Goal: Task Accomplishment & Management: Use online tool/utility

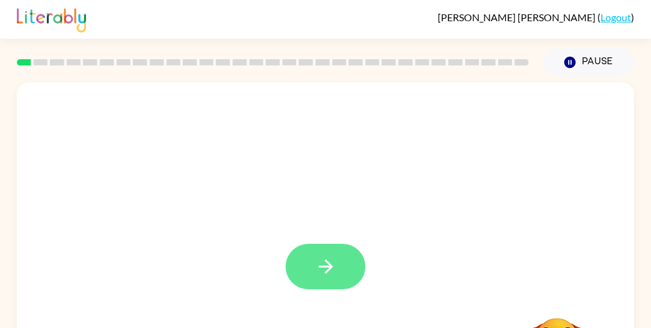
click at [337, 286] on button "button" at bounding box center [325, 267] width 80 height 46
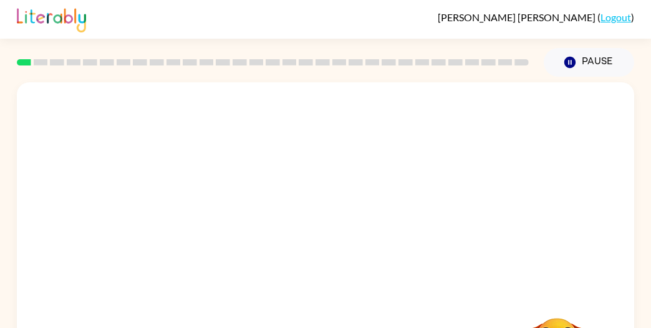
click at [451, 191] on div at bounding box center [325, 158] width 592 height 102
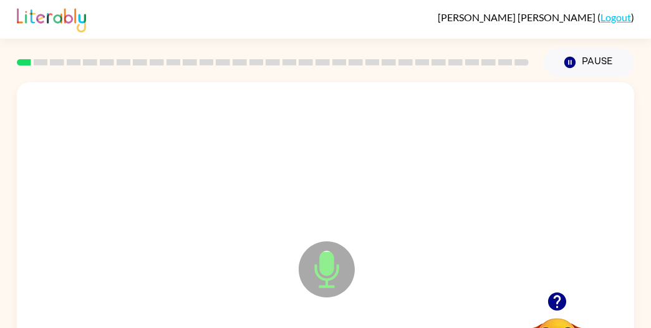
click at [320, 265] on icon "Microphone The Microphone is here when it is your turn to talk" at bounding box center [388, 285] width 187 height 94
click at [335, 271] on icon at bounding box center [327, 269] width 56 height 56
click at [324, 256] on icon "Microphone The Microphone is here when it is your turn to talk" at bounding box center [388, 285] width 187 height 94
click at [327, 266] on icon "Microphone The Microphone is here when it is your turn to talk" at bounding box center [388, 285] width 187 height 94
click at [335, 283] on icon at bounding box center [327, 269] width 56 height 56
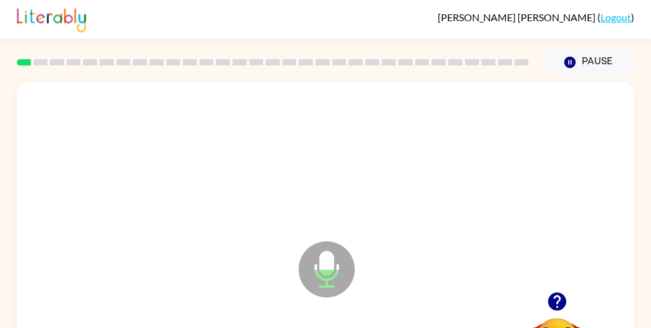
click at [338, 273] on icon at bounding box center [327, 269] width 56 height 56
click at [319, 265] on icon "Microphone The Microphone is here when it is your turn to talk" at bounding box center [388, 285] width 187 height 94
click at [330, 258] on icon "Microphone The Microphone is here when it is your turn to talk" at bounding box center [388, 285] width 187 height 94
click at [334, 271] on icon at bounding box center [327, 269] width 56 height 56
click at [355, 280] on icon "Microphone The Microphone is here when it is your turn to talk" at bounding box center [388, 285] width 187 height 94
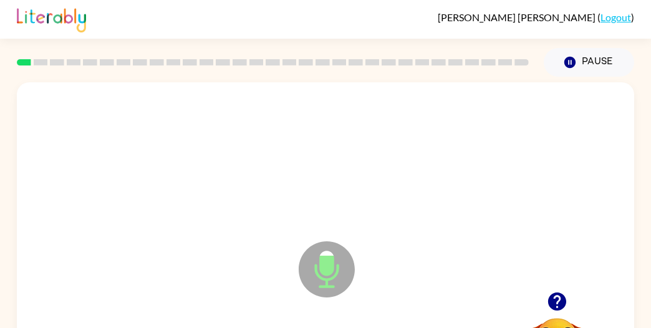
click at [318, 273] on icon "Microphone The Microphone is here when it is your turn to talk" at bounding box center [388, 285] width 187 height 94
click at [325, 289] on icon at bounding box center [327, 269] width 56 height 56
click at [329, 270] on icon "Microphone The Microphone is here when it is your turn to talk" at bounding box center [388, 285] width 187 height 94
click at [337, 262] on icon at bounding box center [327, 269] width 56 height 56
click at [327, 273] on icon "Microphone The Microphone is here when it is your turn to talk" at bounding box center [388, 285] width 187 height 94
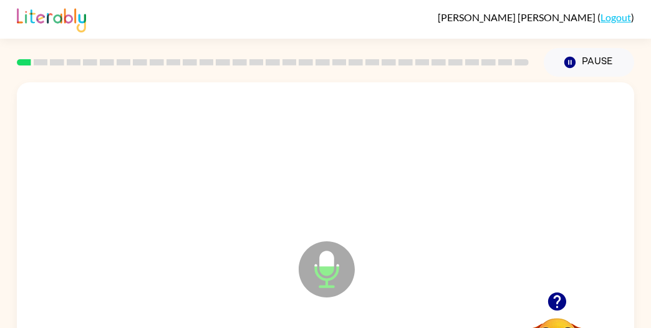
click at [330, 262] on icon "Microphone The Microphone is here when it is your turn to talk" at bounding box center [388, 285] width 187 height 94
click at [332, 257] on icon "Microphone The Microphone is here when it is your turn to talk" at bounding box center [388, 285] width 187 height 94
click at [333, 254] on icon at bounding box center [327, 269] width 56 height 56
click at [330, 278] on icon "Microphone The Microphone is here when it is your turn to talk" at bounding box center [388, 285] width 187 height 94
click at [323, 247] on icon at bounding box center [327, 269] width 56 height 56
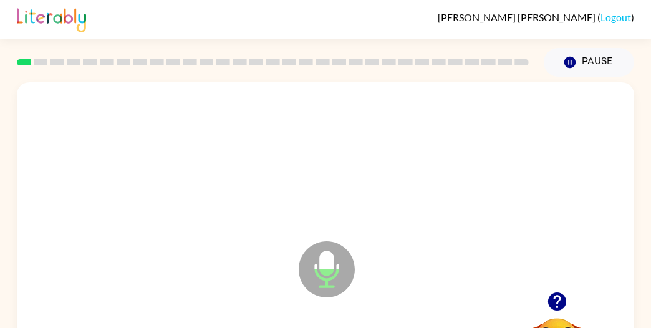
click at [325, 271] on icon "Microphone The Microphone is here when it is your turn to talk" at bounding box center [388, 285] width 187 height 94
click at [319, 264] on icon "Microphone The Microphone is here when it is your turn to talk" at bounding box center [388, 285] width 187 height 94
click at [315, 257] on icon at bounding box center [327, 269] width 56 height 56
click at [323, 259] on icon "Microphone The Microphone is here when it is your turn to talk" at bounding box center [388, 285] width 187 height 94
click at [320, 272] on icon "Microphone The Microphone is here when it is your turn to talk" at bounding box center [388, 285] width 187 height 94
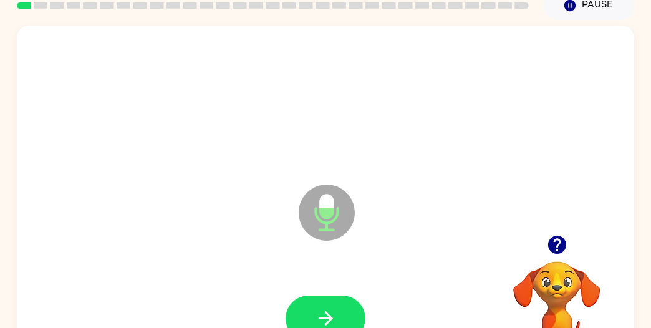
scroll to position [110, 0]
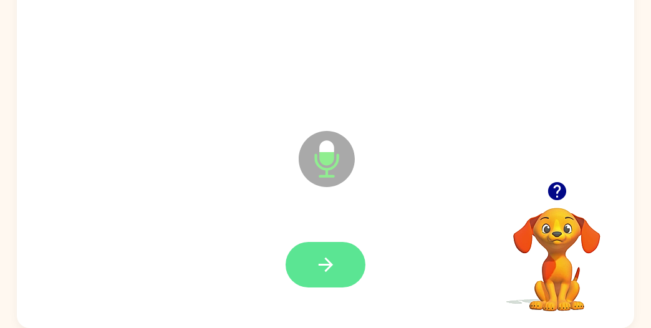
click at [334, 272] on icon "button" at bounding box center [326, 265] width 22 height 22
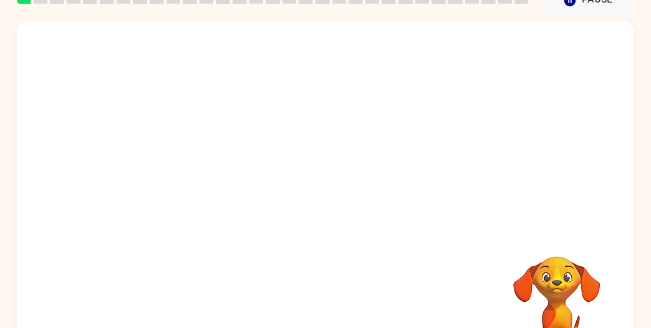
scroll to position [65, 0]
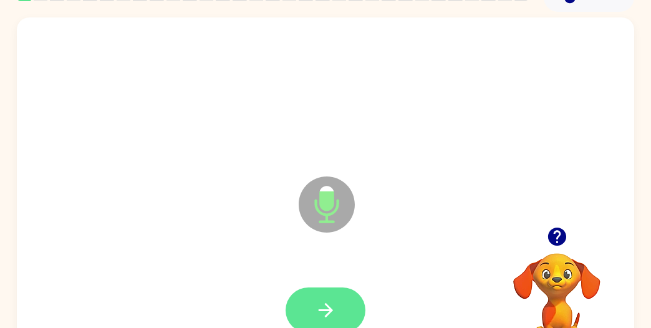
click at [326, 315] on icon "button" at bounding box center [325, 310] width 14 height 14
click at [310, 303] on button "button" at bounding box center [325, 310] width 80 height 46
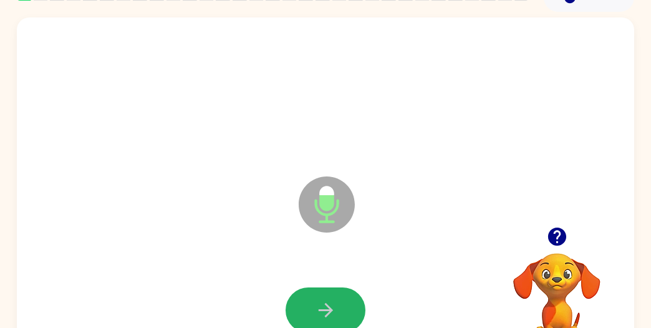
click at [310, 300] on button "button" at bounding box center [325, 310] width 80 height 46
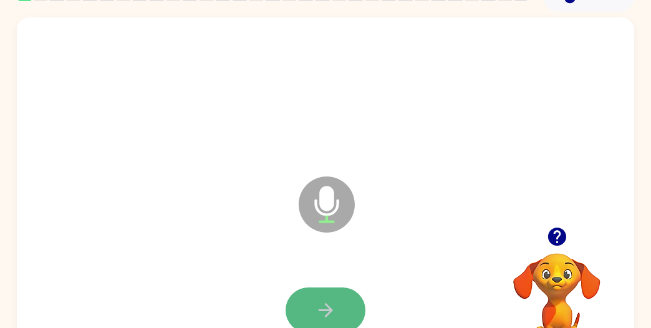
click at [310, 304] on button "button" at bounding box center [325, 310] width 80 height 46
click at [310, 303] on button "button" at bounding box center [325, 310] width 80 height 46
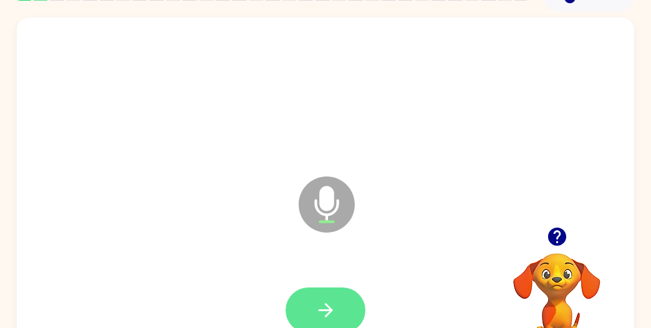
click at [337, 312] on button "button" at bounding box center [325, 310] width 80 height 46
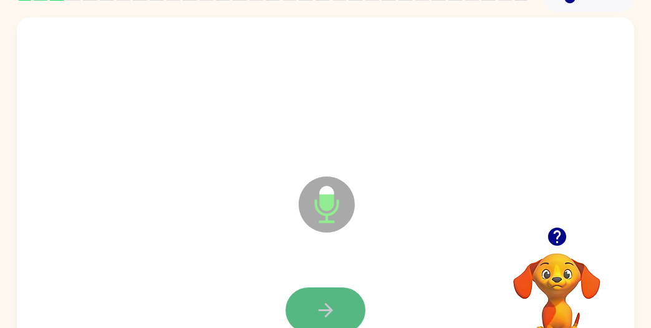
click at [311, 310] on button "button" at bounding box center [325, 310] width 80 height 46
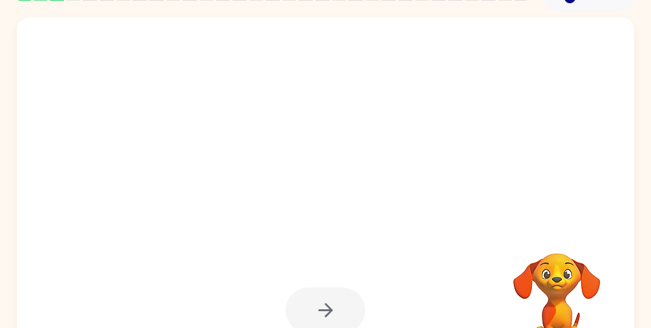
click at [311, 310] on div at bounding box center [325, 310] width 80 height 46
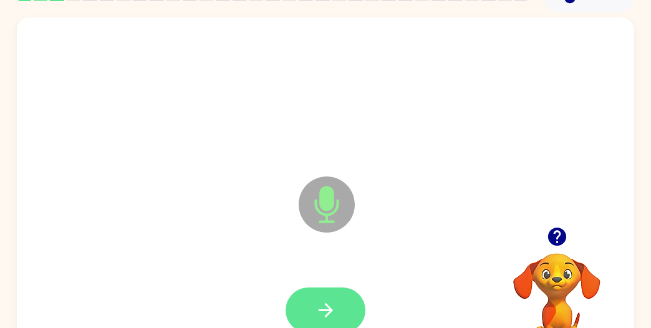
click at [329, 312] on icon "button" at bounding box center [326, 310] width 22 height 22
click at [327, 313] on icon "button" at bounding box center [325, 310] width 14 height 14
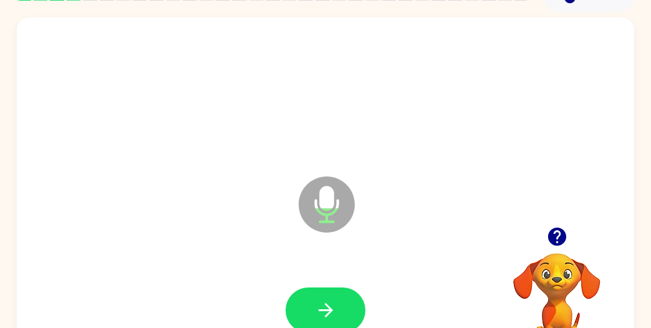
click at [327, 313] on icon "button" at bounding box center [325, 310] width 14 height 14
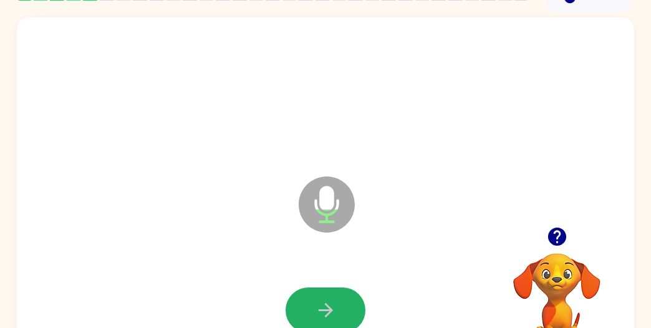
click at [327, 313] on icon "button" at bounding box center [325, 310] width 14 height 14
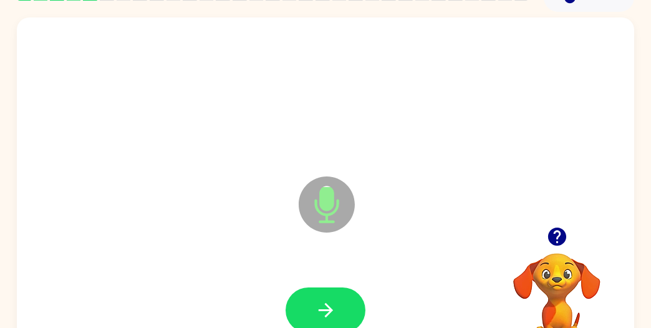
click at [327, 313] on icon "button" at bounding box center [325, 310] width 14 height 14
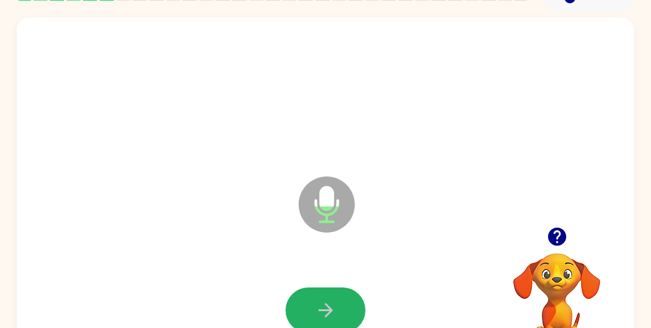
click at [327, 313] on icon "button" at bounding box center [325, 310] width 14 height 14
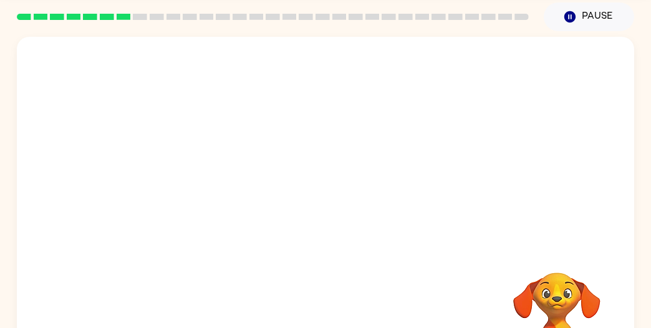
scroll to position [43, 0]
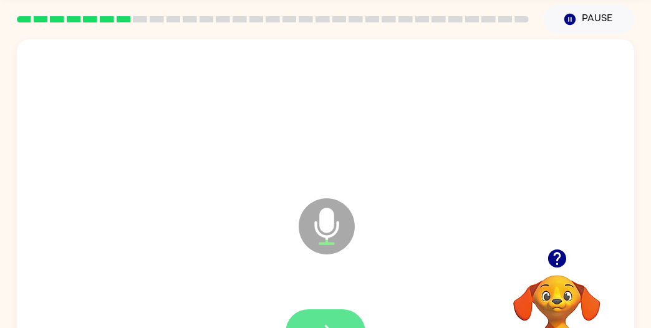
click at [326, 310] on button "button" at bounding box center [325, 332] width 80 height 46
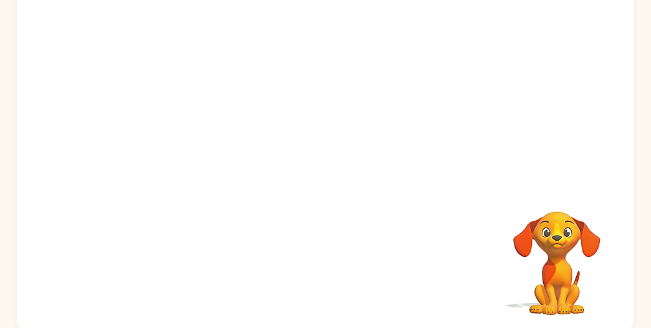
scroll to position [106, 0]
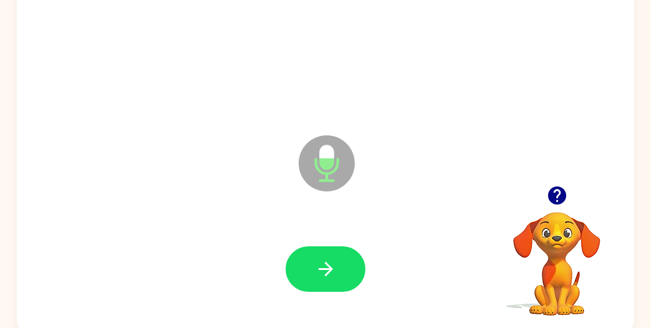
click at [320, 154] on icon "Microphone The Microphone is here when it is your turn to talk" at bounding box center [388, 179] width 187 height 94
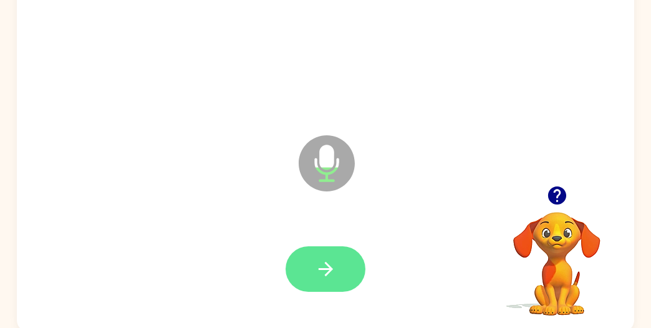
click at [345, 261] on button "button" at bounding box center [325, 269] width 80 height 46
click at [327, 284] on button "button" at bounding box center [325, 269] width 80 height 46
click at [320, 259] on icon "button" at bounding box center [326, 269] width 22 height 22
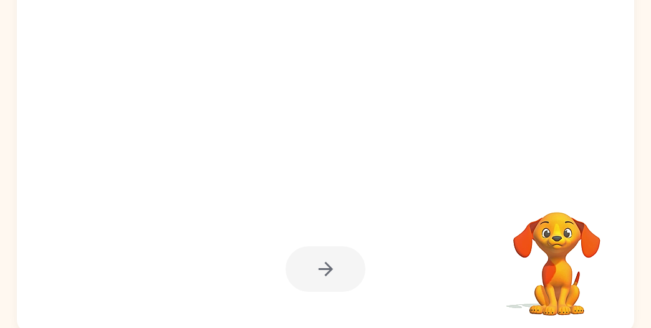
click at [303, 266] on div at bounding box center [325, 269] width 80 height 46
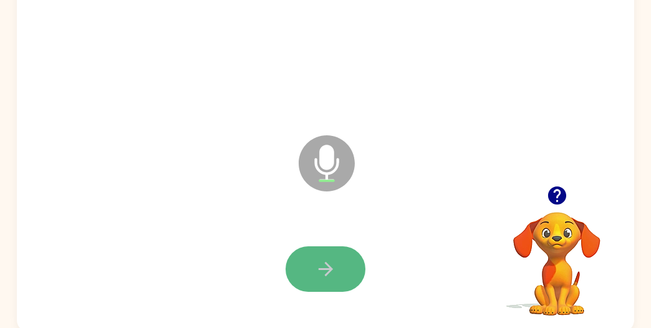
click at [321, 257] on button "button" at bounding box center [325, 269] width 80 height 46
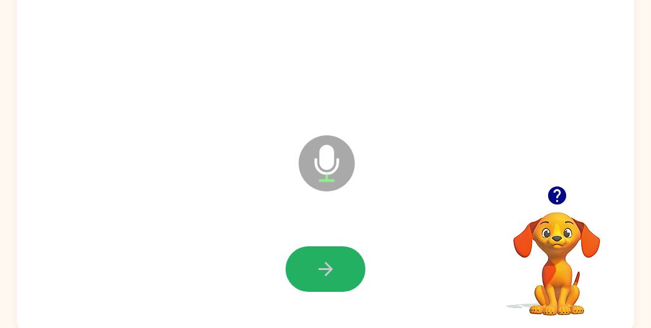
click at [321, 257] on button "button" at bounding box center [325, 269] width 80 height 46
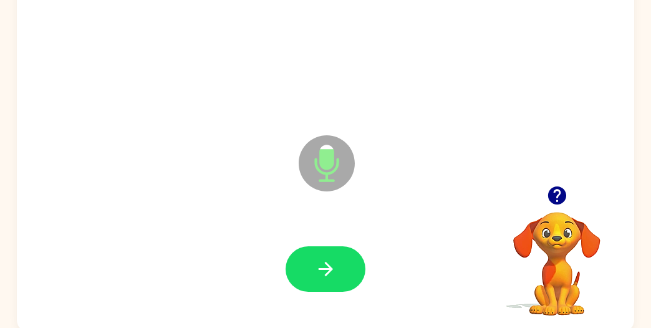
click at [321, 257] on button "button" at bounding box center [325, 269] width 80 height 46
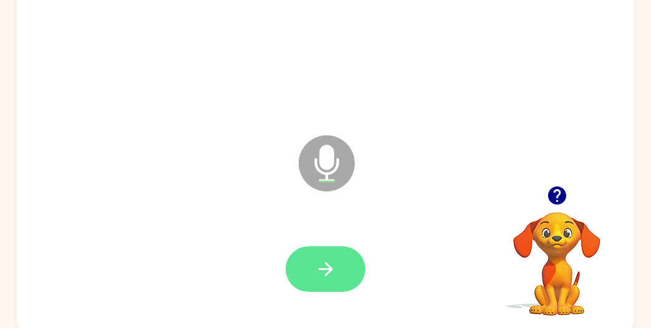
click at [315, 259] on icon "button" at bounding box center [326, 269] width 22 height 22
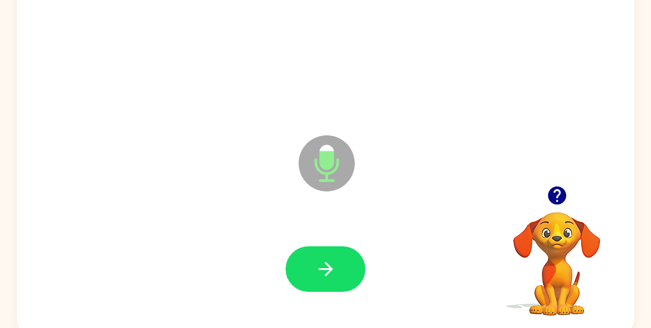
click at [315, 259] on icon "button" at bounding box center [326, 269] width 22 height 22
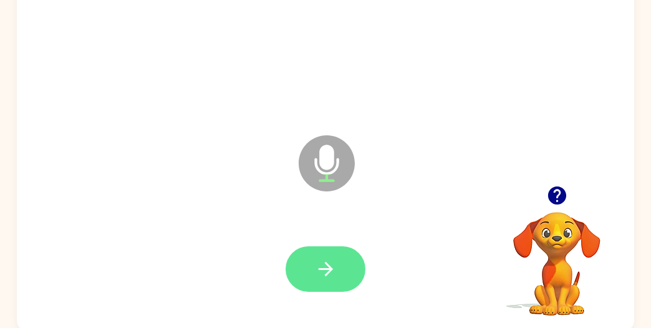
click at [335, 247] on button "button" at bounding box center [325, 269] width 80 height 46
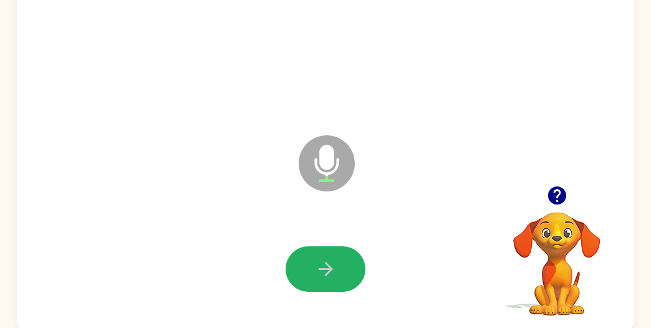
click at [335, 247] on button "button" at bounding box center [325, 269] width 80 height 46
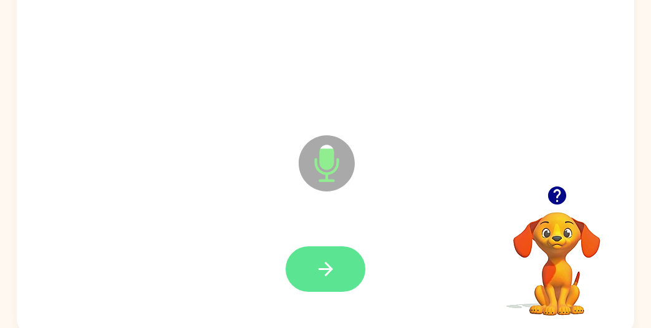
click at [333, 250] on button "button" at bounding box center [325, 269] width 80 height 46
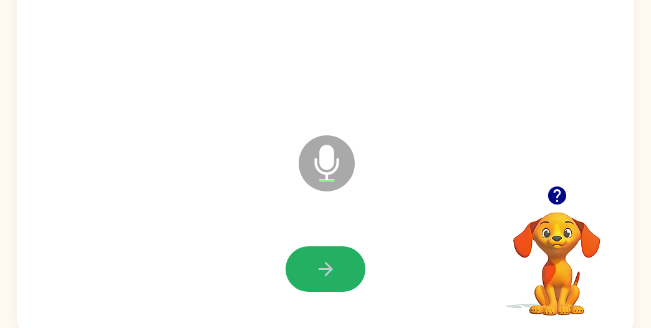
click at [335, 251] on button "button" at bounding box center [325, 269] width 80 height 46
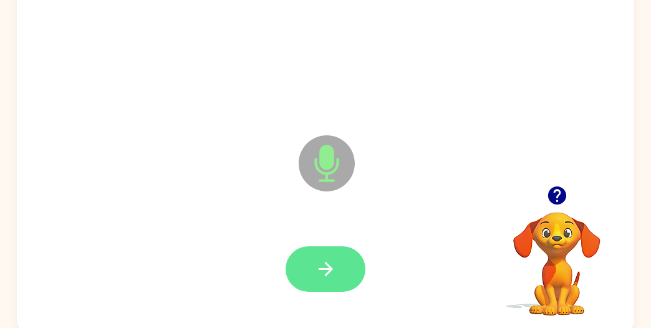
click at [335, 262] on icon "button" at bounding box center [326, 269] width 22 height 22
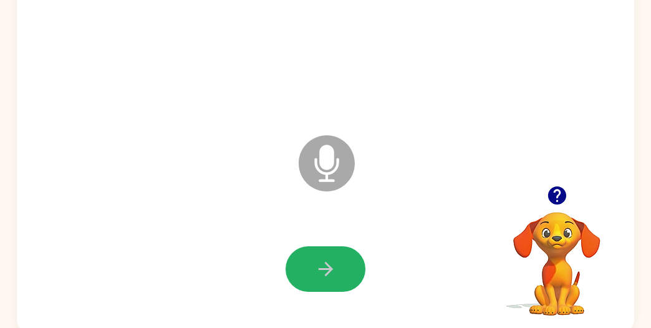
click at [335, 262] on icon "button" at bounding box center [326, 269] width 22 height 22
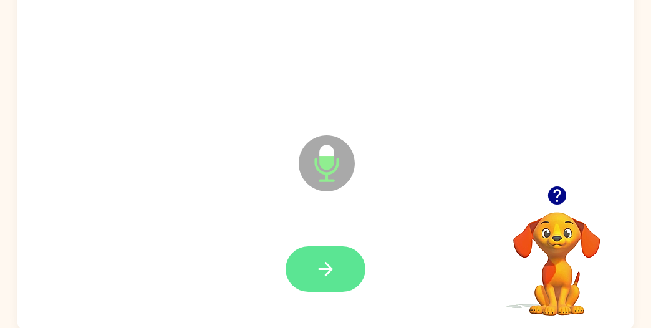
click at [335, 266] on icon "button" at bounding box center [326, 269] width 22 height 22
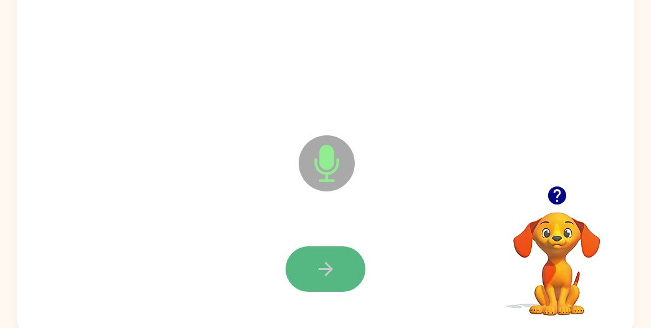
click at [305, 276] on button "button" at bounding box center [325, 269] width 80 height 46
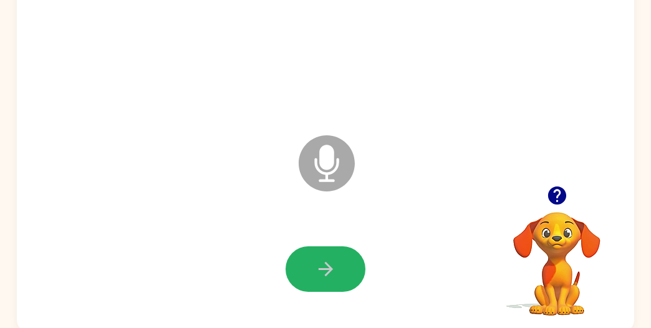
click at [305, 276] on button "button" at bounding box center [325, 269] width 80 height 46
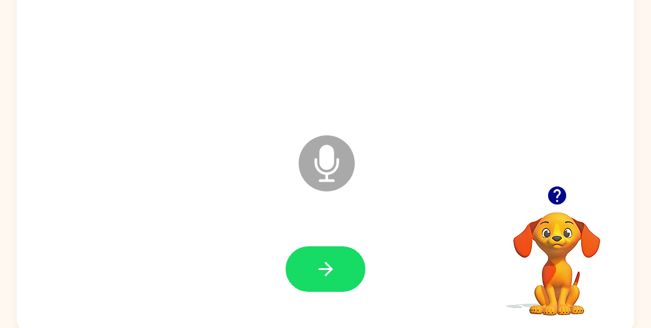
click at [323, 166] on icon "Microphone The Microphone is here when it is your turn to talk" at bounding box center [388, 179] width 187 height 94
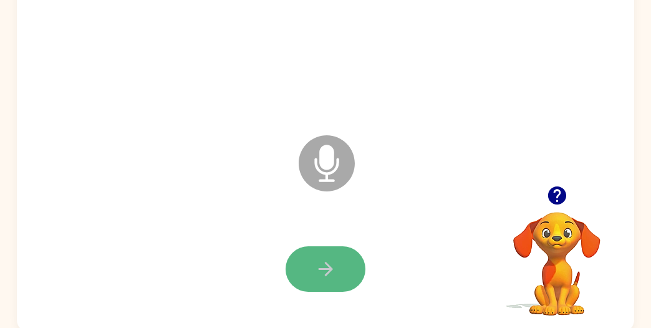
click at [319, 266] on icon "button" at bounding box center [326, 269] width 22 height 22
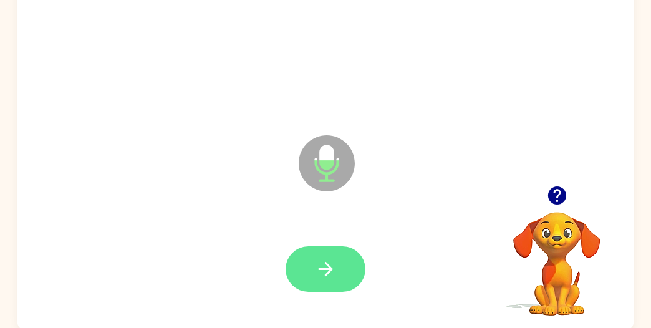
click at [299, 266] on button "button" at bounding box center [325, 269] width 80 height 46
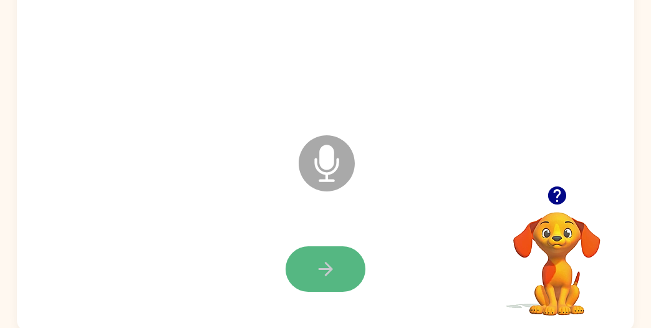
click at [300, 262] on button "button" at bounding box center [325, 269] width 80 height 46
click at [302, 271] on button "button" at bounding box center [325, 269] width 80 height 46
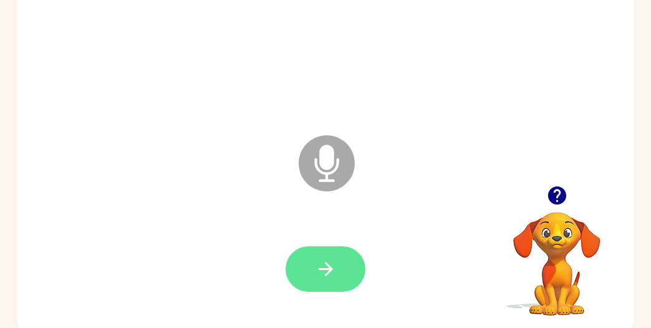
click at [303, 272] on button "button" at bounding box center [325, 269] width 80 height 46
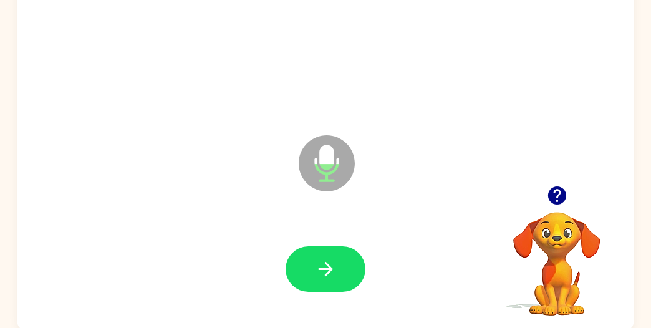
click at [303, 272] on button "button" at bounding box center [325, 269] width 80 height 46
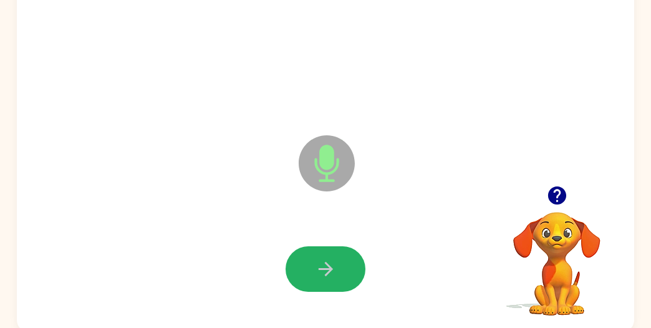
click at [303, 272] on button "button" at bounding box center [325, 269] width 80 height 46
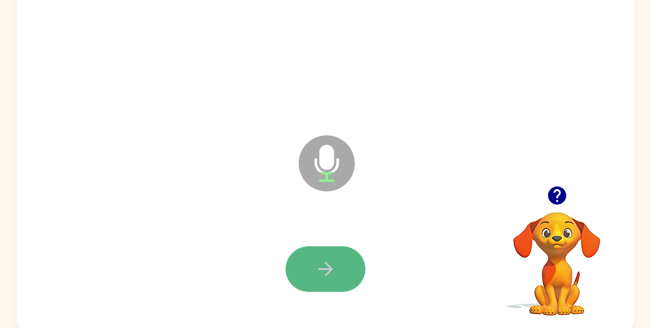
click at [303, 272] on button "button" at bounding box center [325, 269] width 80 height 46
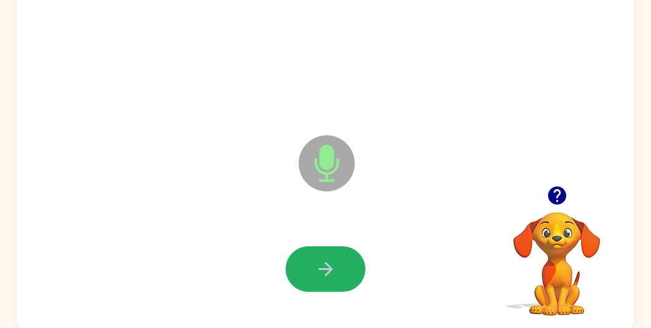
click at [303, 272] on button "button" at bounding box center [325, 269] width 80 height 46
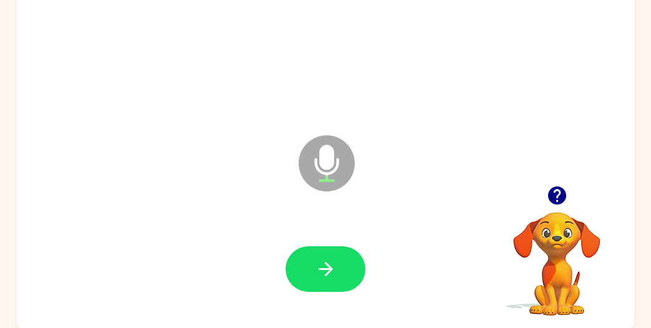
click at [303, 272] on button "button" at bounding box center [325, 269] width 80 height 46
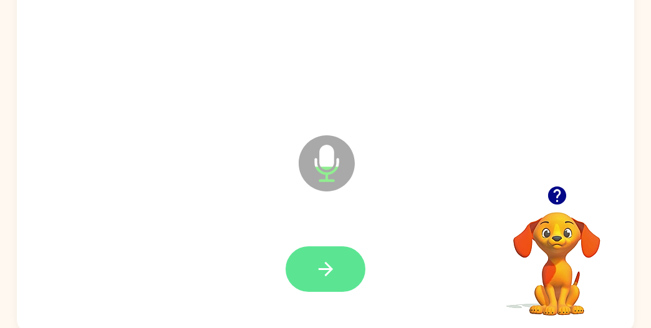
click at [307, 278] on button "button" at bounding box center [325, 269] width 80 height 46
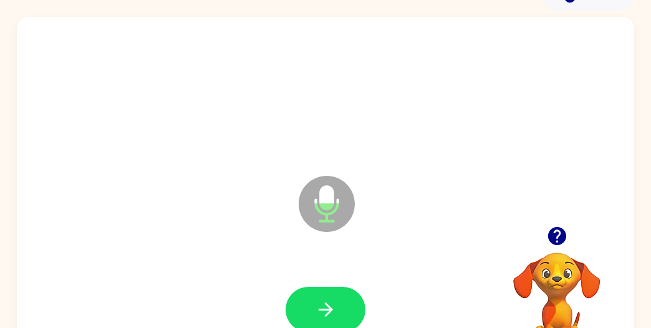
scroll to position [110, 0]
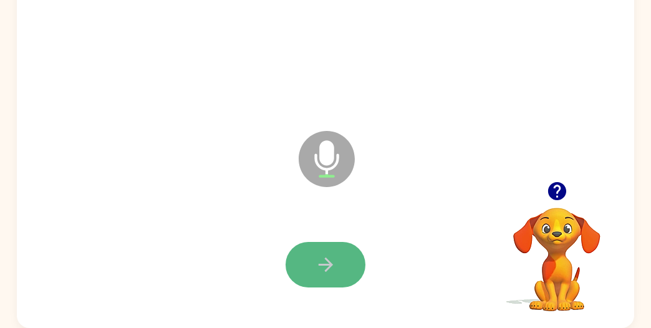
click at [306, 279] on button "button" at bounding box center [325, 265] width 80 height 46
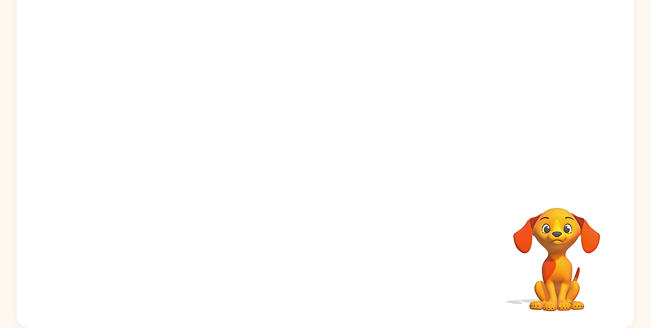
click at [565, 241] on video "Your browser must support playing .mp4 files to use Literably. Please try using…" at bounding box center [556, 250] width 125 height 125
click at [542, 202] on video "Your browser must support playing .mp4 files to use Literably. Please try using…" at bounding box center [556, 250] width 125 height 125
click at [574, 257] on video "Your browser must support playing .mp4 files to use Literably. Please try using…" at bounding box center [556, 250] width 125 height 125
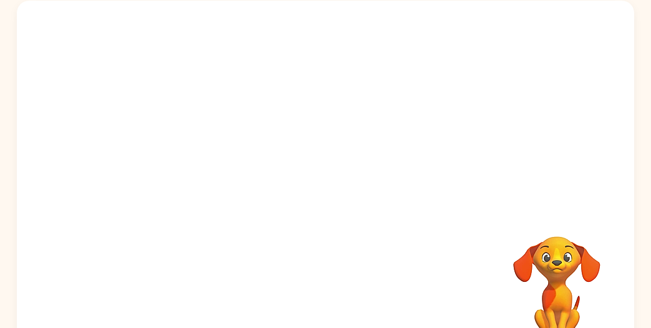
scroll to position [110, 0]
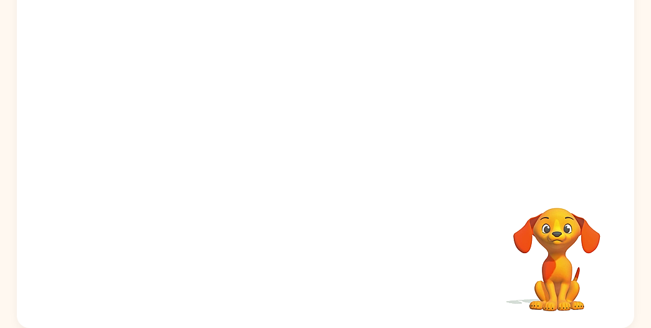
click at [554, 242] on video "Your browser must support playing .mp4 files to use Literably. Please try using…" at bounding box center [556, 250] width 125 height 125
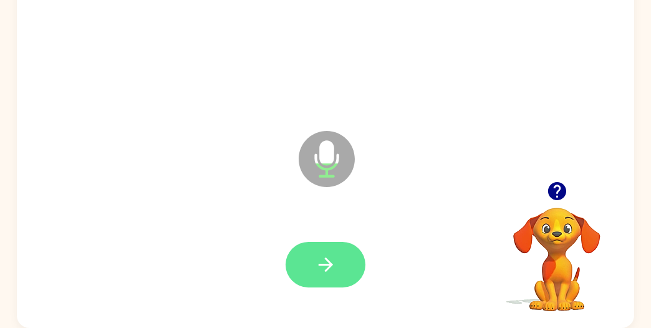
click at [356, 257] on button "button" at bounding box center [325, 265] width 80 height 46
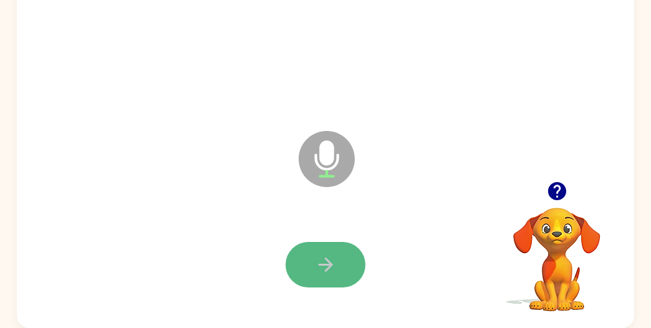
click at [309, 282] on button "button" at bounding box center [325, 265] width 80 height 46
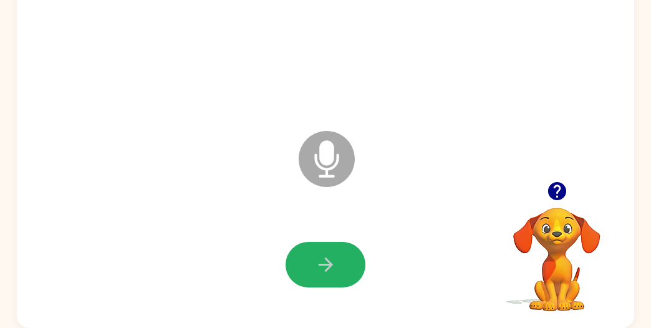
click at [309, 282] on button "button" at bounding box center [325, 265] width 80 height 46
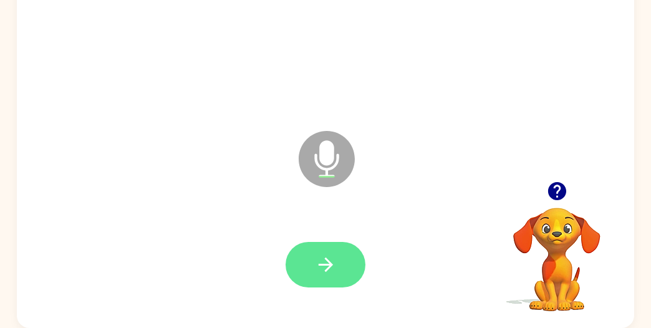
click at [310, 276] on button "button" at bounding box center [325, 265] width 80 height 46
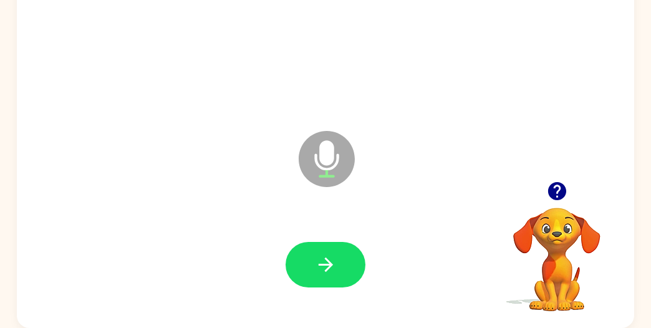
click at [310, 276] on button "button" at bounding box center [325, 265] width 80 height 46
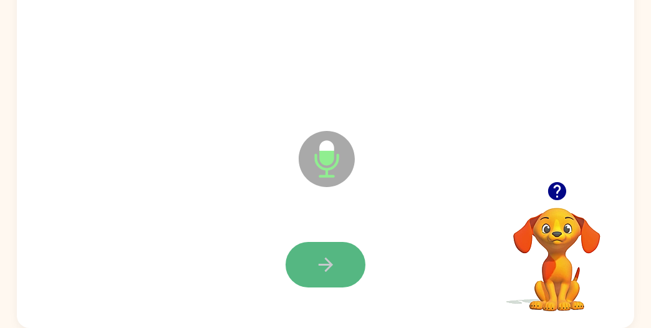
click at [303, 261] on button "button" at bounding box center [325, 265] width 80 height 46
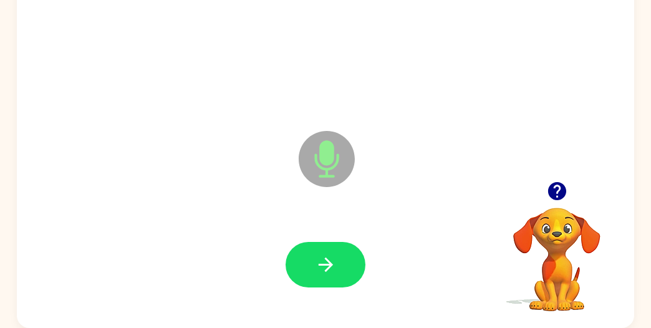
click at [303, 261] on button "button" at bounding box center [325, 265] width 80 height 46
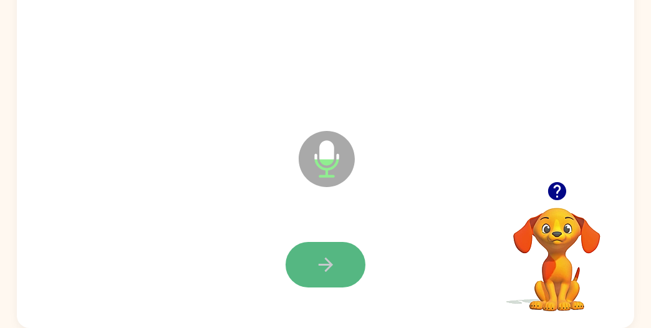
click at [302, 261] on button "button" at bounding box center [325, 265] width 80 height 46
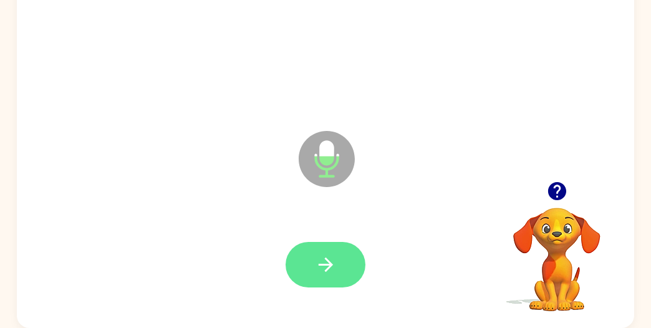
click at [309, 259] on button "button" at bounding box center [325, 265] width 80 height 46
click at [309, 254] on button "button" at bounding box center [325, 265] width 80 height 46
click at [307, 252] on button "button" at bounding box center [325, 265] width 80 height 46
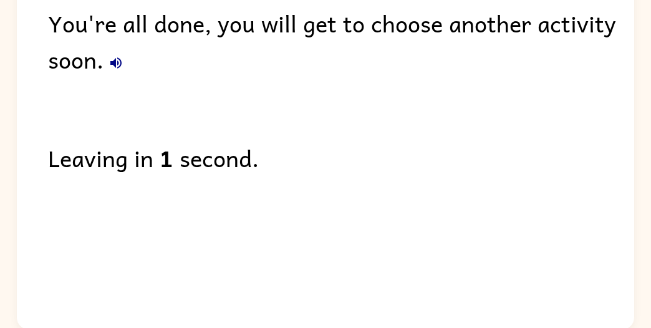
scroll to position [88, 0]
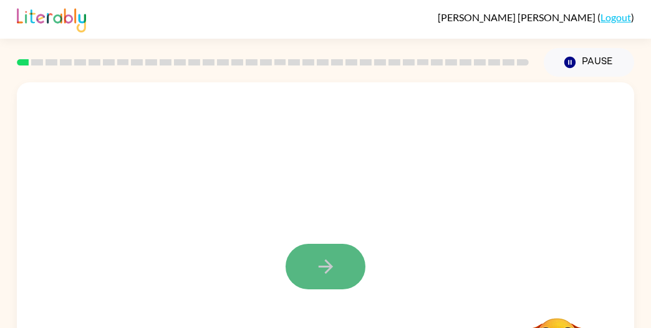
click at [311, 254] on button "button" at bounding box center [325, 267] width 80 height 46
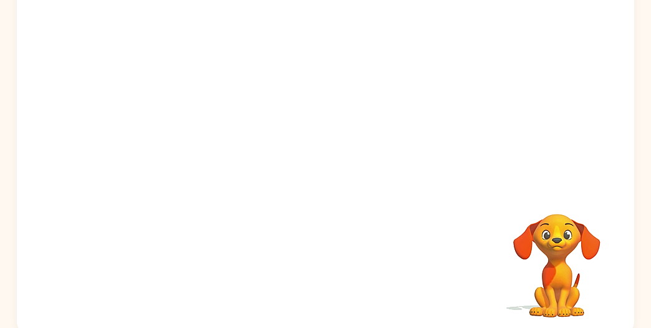
scroll to position [110, 0]
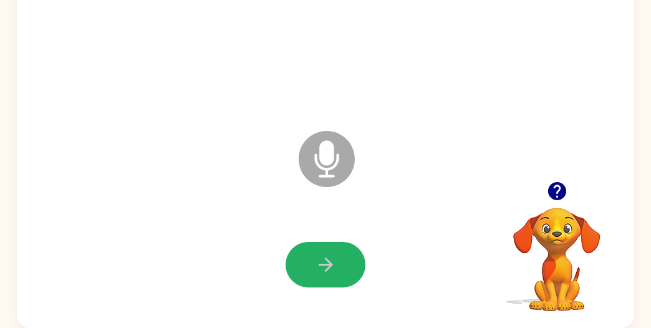
click at [315, 254] on icon "button" at bounding box center [326, 265] width 22 height 22
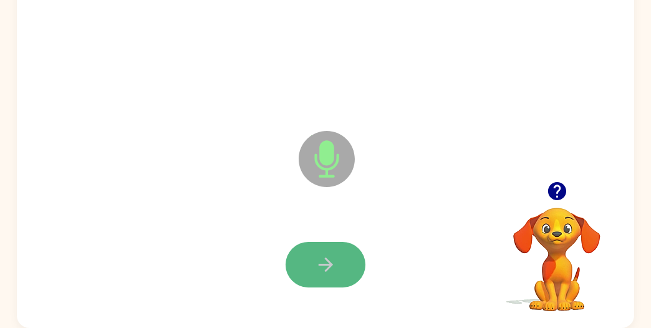
click at [316, 251] on button "button" at bounding box center [325, 265] width 80 height 46
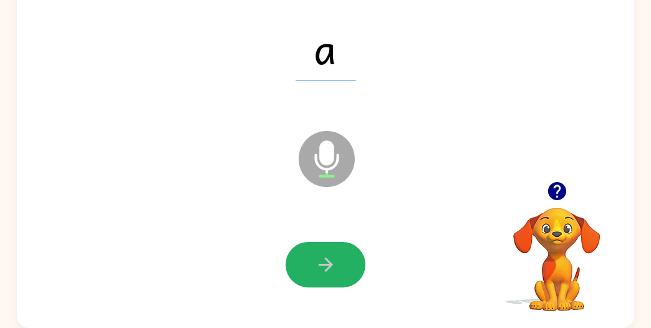
click at [316, 251] on button "button" at bounding box center [325, 265] width 80 height 46
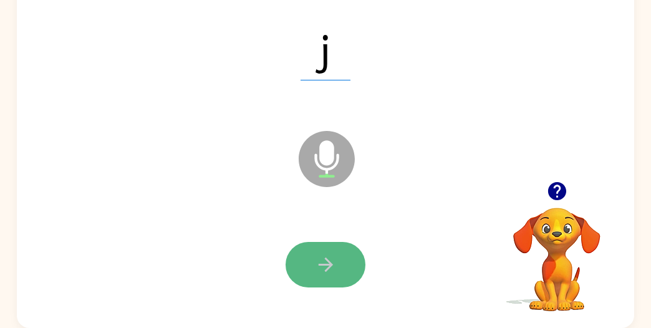
click at [316, 249] on button "button" at bounding box center [325, 265] width 80 height 46
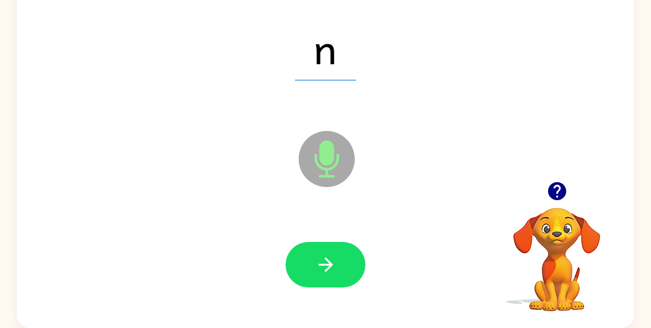
click at [316, 249] on button "button" at bounding box center [325, 265] width 80 height 46
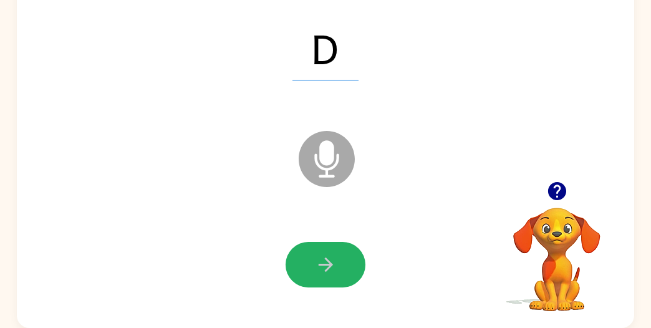
click at [316, 249] on button "button" at bounding box center [325, 265] width 80 height 46
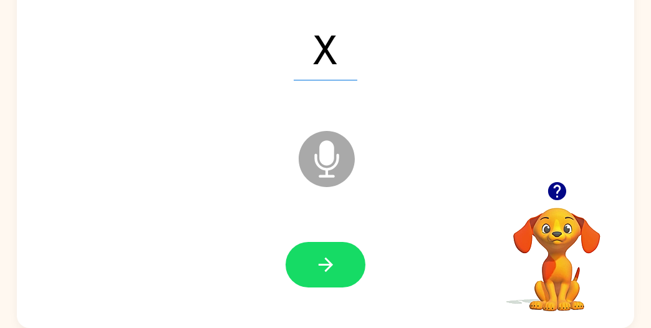
click at [316, 249] on button "button" at bounding box center [325, 265] width 80 height 46
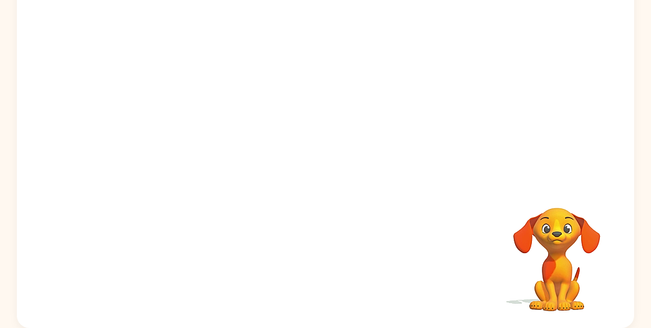
click at [469, 225] on div "Your browser must support playing .mp4 files to use Literably. Please try using…" at bounding box center [325, 150] width 617 height 356
click at [314, 247] on div "Your browser must support playing .mp4 files to use Literably. Please try using…" at bounding box center [325, 150] width 617 height 356
click at [449, 214] on div at bounding box center [325, 265] width 592 height 102
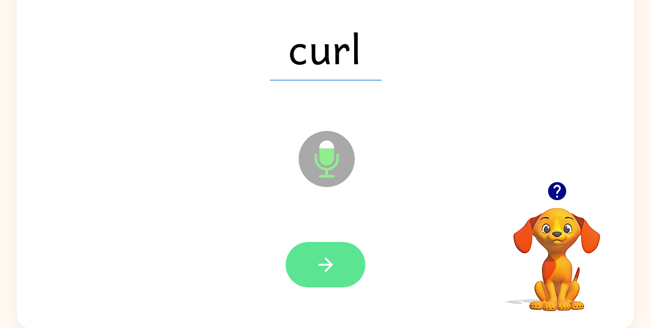
click at [347, 267] on button "button" at bounding box center [325, 265] width 80 height 46
click at [353, 269] on button "button" at bounding box center [325, 265] width 80 height 46
click at [347, 260] on button "button" at bounding box center [325, 265] width 80 height 46
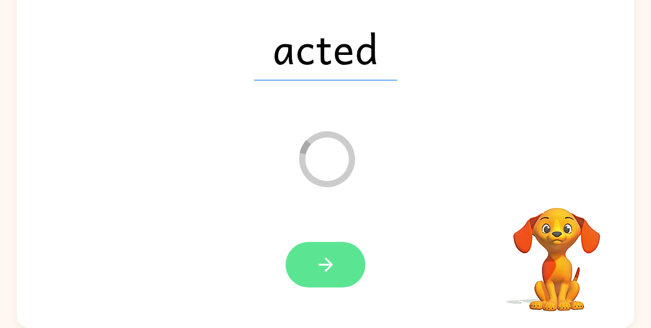
click at [347, 264] on button "button" at bounding box center [325, 265] width 80 height 46
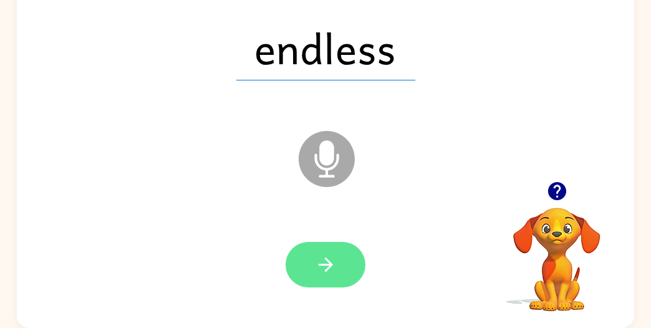
click at [340, 267] on button "button" at bounding box center [325, 265] width 80 height 46
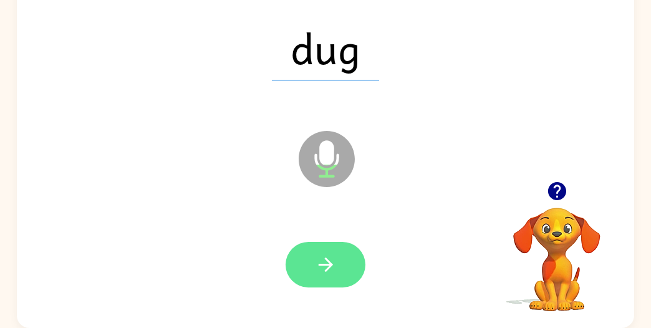
click at [340, 273] on button "button" at bounding box center [325, 265] width 80 height 46
click at [352, 249] on button "button" at bounding box center [325, 265] width 80 height 46
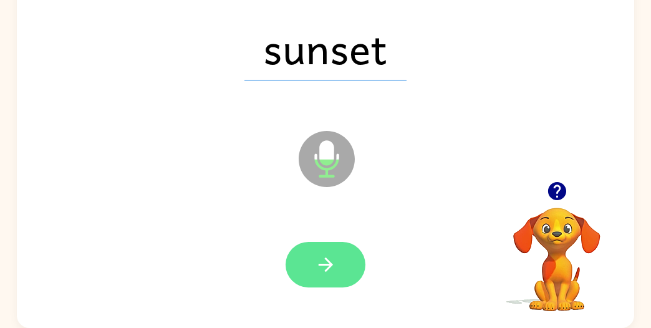
click at [333, 255] on icon "button" at bounding box center [326, 265] width 22 height 22
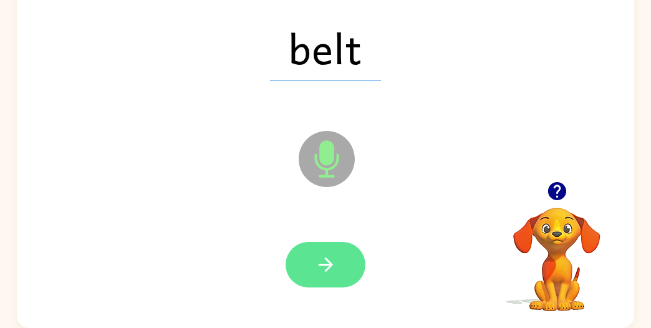
click at [325, 264] on icon "button" at bounding box center [325, 264] width 14 height 14
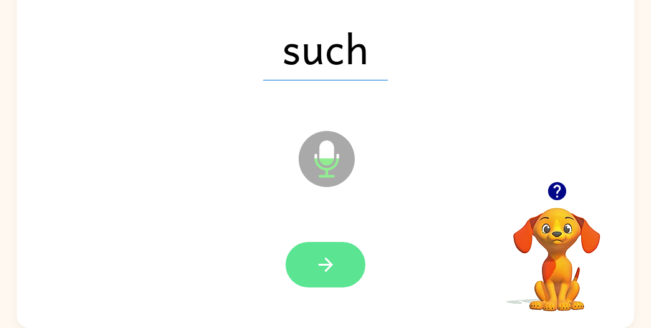
click at [346, 261] on button "button" at bounding box center [325, 265] width 80 height 46
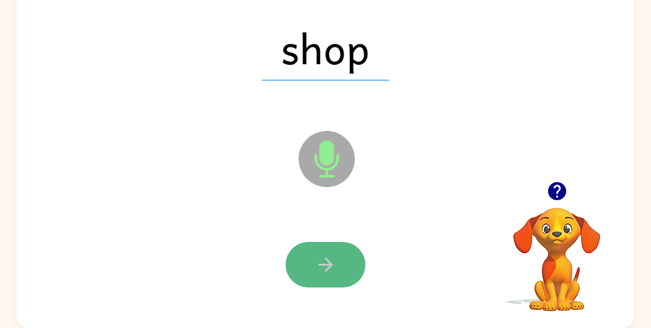
click at [314, 245] on button "button" at bounding box center [325, 265] width 80 height 46
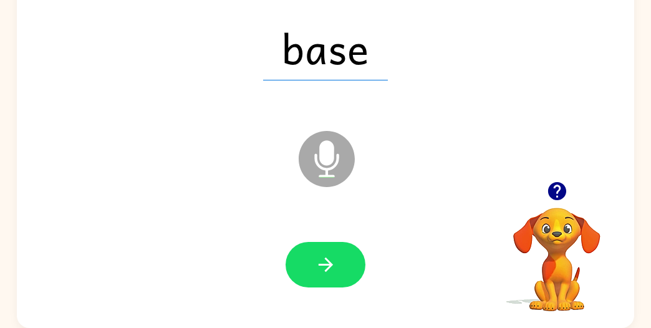
click at [314, 245] on button "button" at bounding box center [325, 265] width 80 height 46
click at [314, 245] on div at bounding box center [325, 265] width 80 height 46
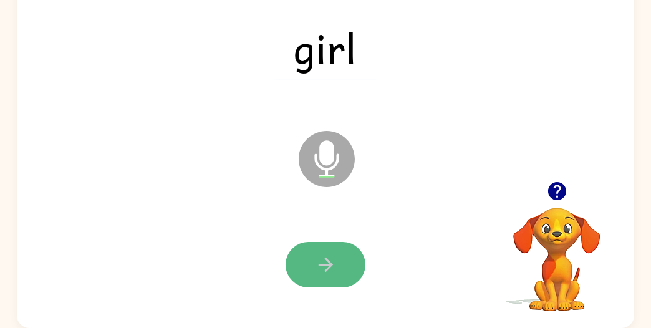
click at [315, 247] on button "button" at bounding box center [325, 265] width 80 height 46
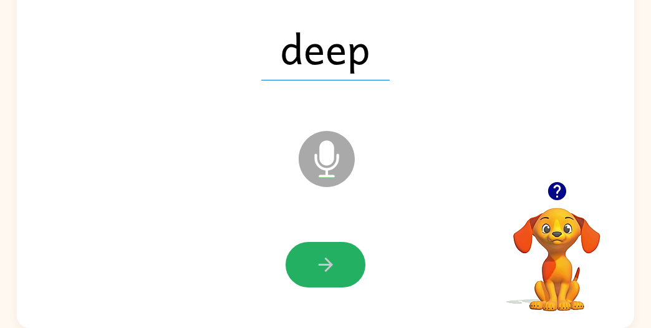
click at [315, 247] on button "button" at bounding box center [325, 265] width 80 height 46
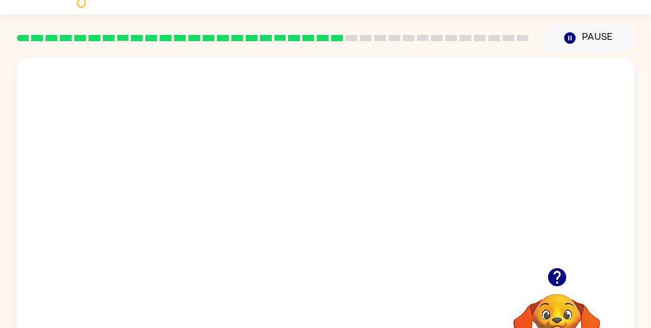
scroll to position [0, 0]
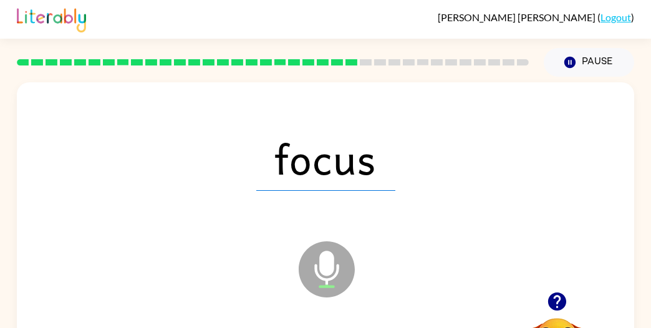
click at [315, 247] on icon at bounding box center [327, 269] width 56 height 56
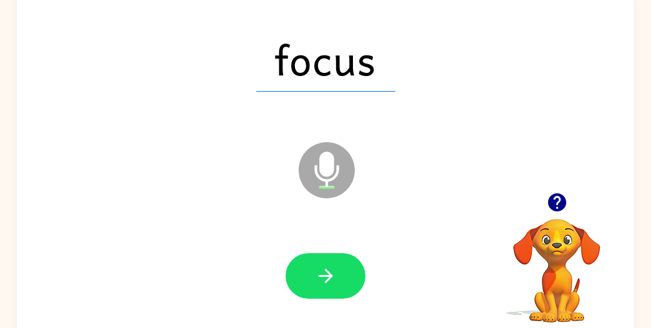
scroll to position [110, 0]
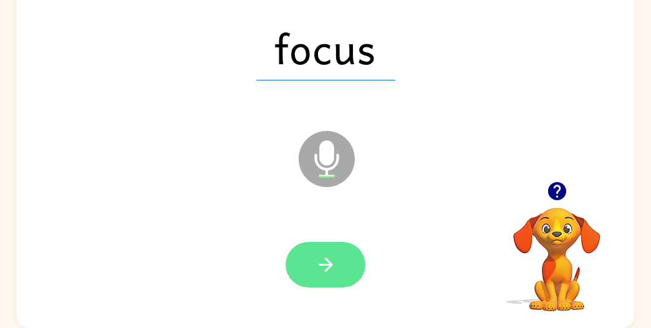
click at [330, 254] on icon "button" at bounding box center [326, 265] width 22 height 22
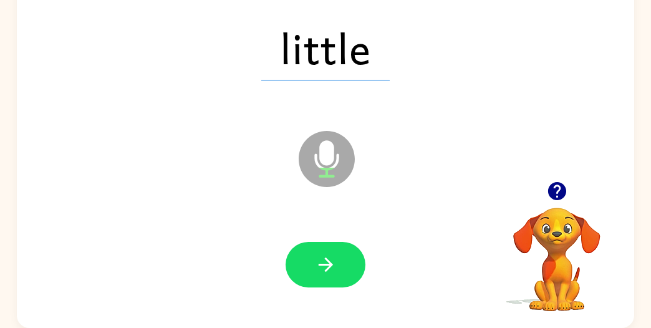
click at [330, 254] on icon "button" at bounding box center [326, 265] width 22 height 22
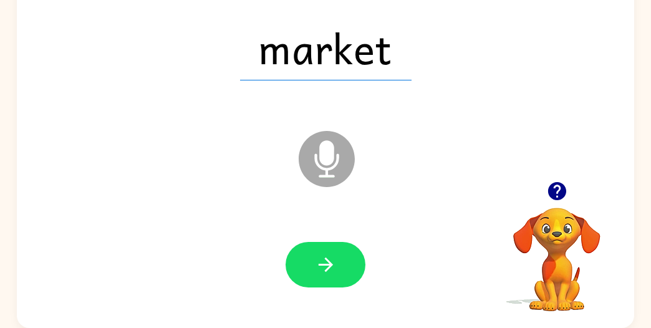
click at [330, 254] on icon "button" at bounding box center [326, 265] width 22 height 22
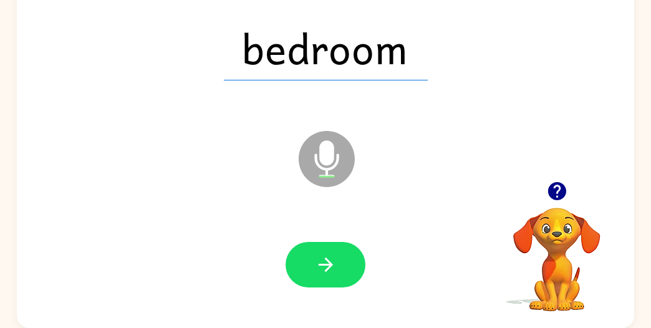
click at [330, 254] on icon "button" at bounding box center [326, 265] width 22 height 22
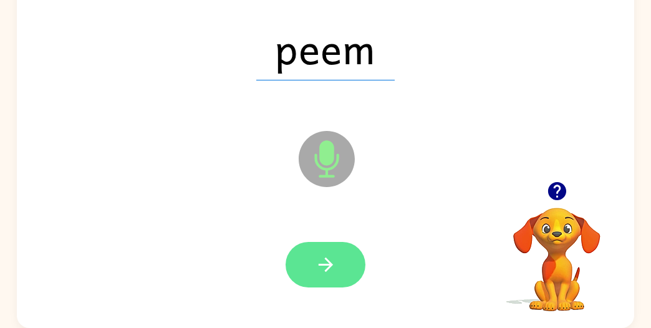
click at [330, 256] on icon "button" at bounding box center [326, 265] width 22 height 22
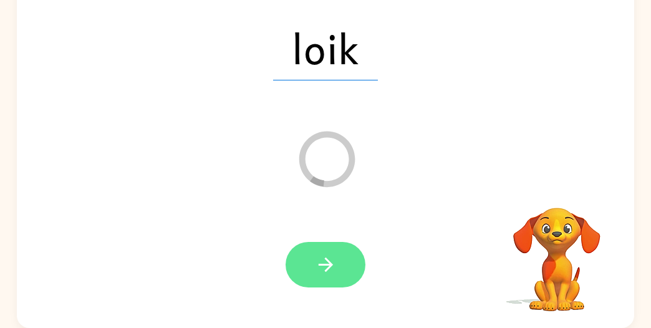
click at [330, 261] on icon "button" at bounding box center [326, 265] width 22 height 22
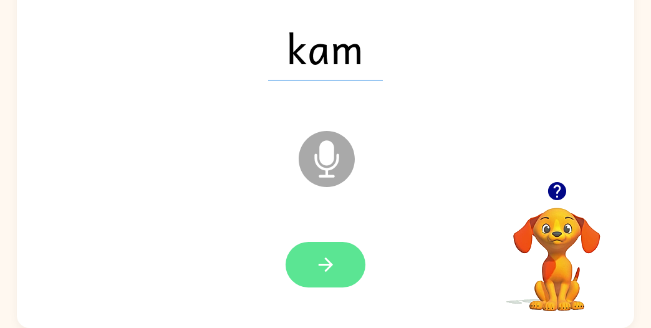
click at [335, 275] on icon "button" at bounding box center [326, 265] width 22 height 22
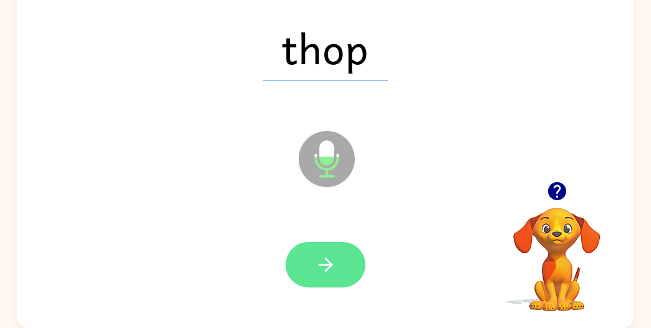
click at [332, 284] on button "button" at bounding box center [325, 265] width 80 height 46
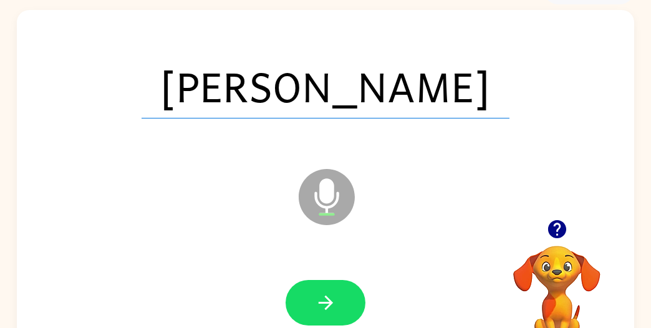
scroll to position [74, 0]
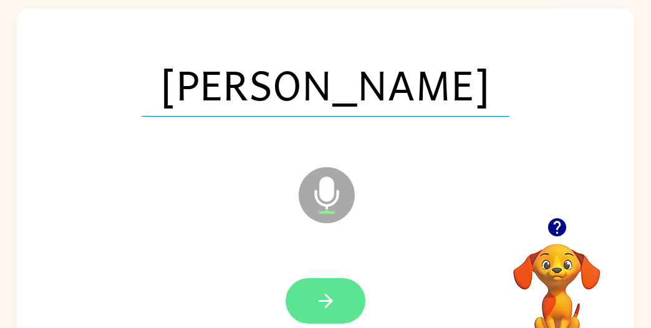
click at [329, 307] on icon "button" at bounding box center [326, 301] width 22 height 22
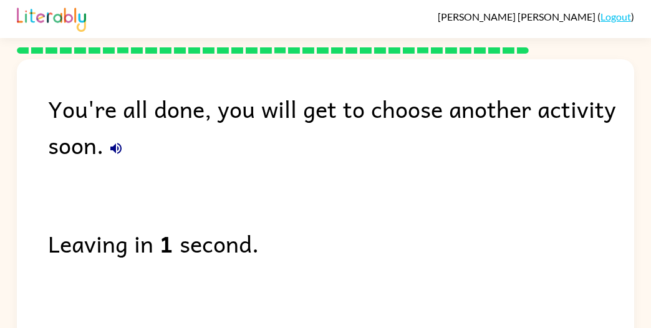
scroll to position [0, 0]
